Goal: Task Accomplishment & Management: Manage account settings

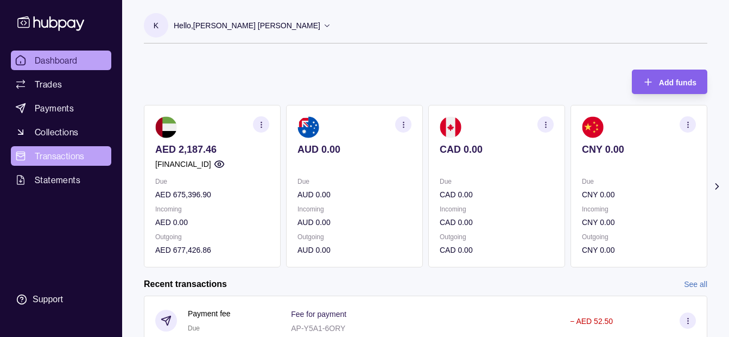
click at [49, 155] on span "Transactions" at bounding box center [60, 155] width 50 height 13
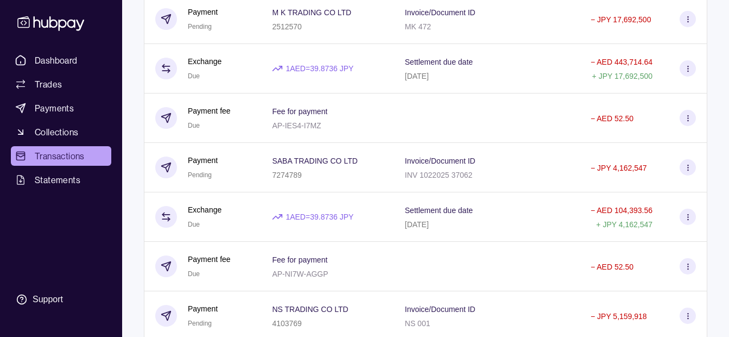
scroll to position [217, 0]
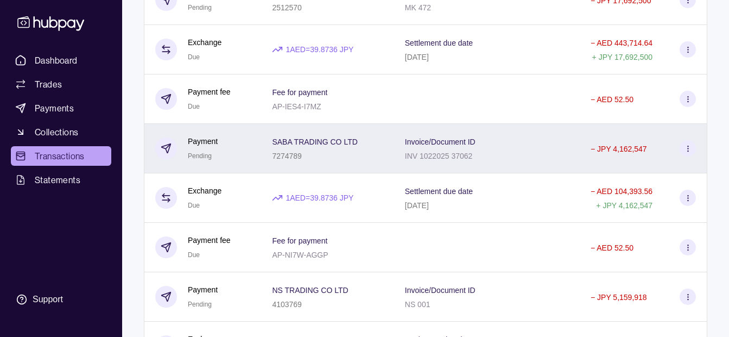
click at [345, 152] on div "7274789" at bounding box center [314, 155] width 85 height 13
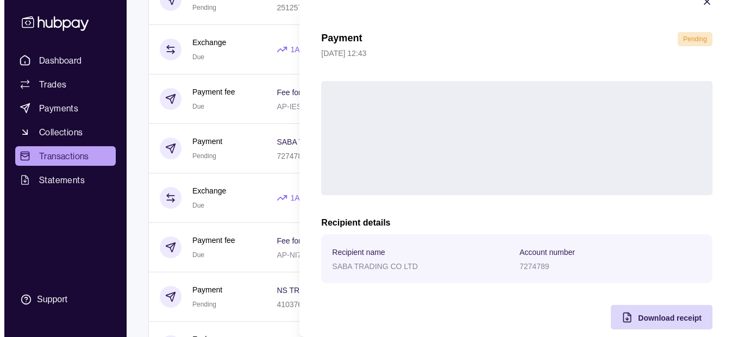
scroll to position [40, 0]
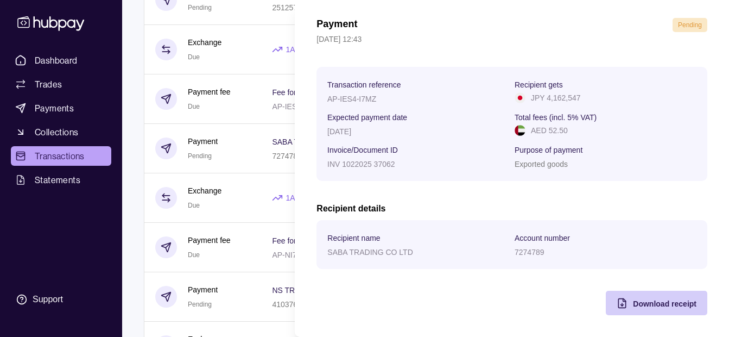
click at [641, 303] on span "Download receipt" at bounding box center [665, 303] width 64 height 9
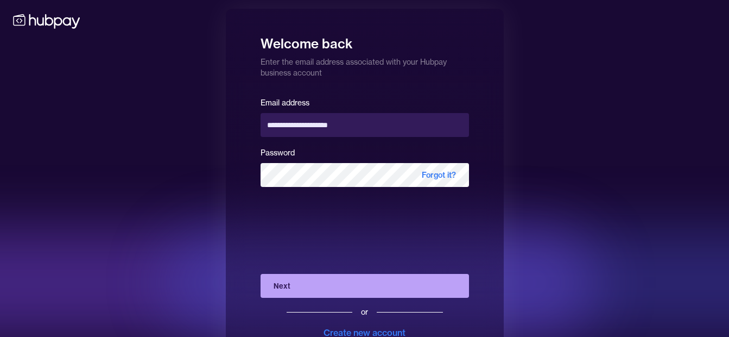
click at [300, 287] on button "Next" at bounding box center [365, 286] width 209 height 24
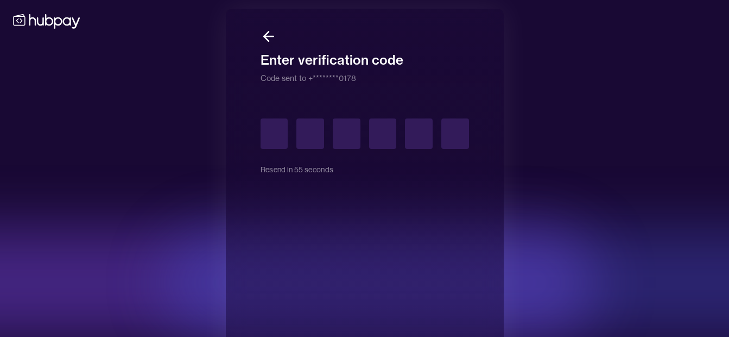
type input "*"
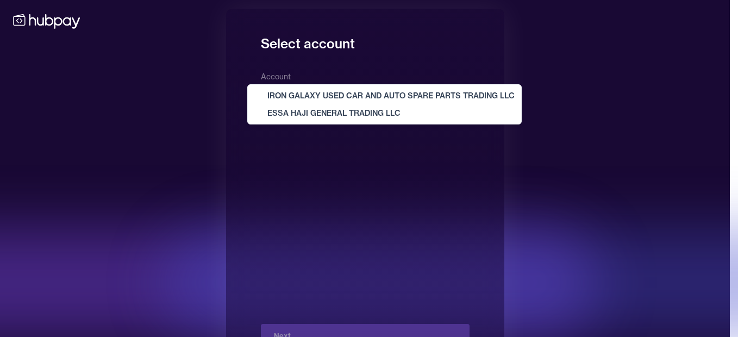
click at [312, 95] on body "**********" at bounding box center [364, 188] width 729 height 376
select select "**********"
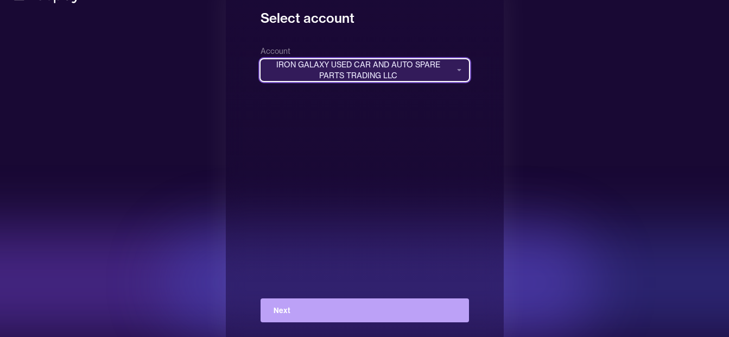
scroll to position [39, 0]
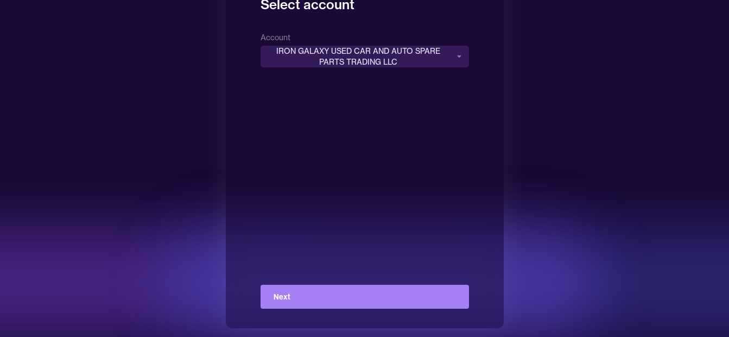
click at [341, 291] on button "Next" at bounding box center [365, 297] width 209 height 24
